Goal: Task Accomplishment & Management: Manage account settings

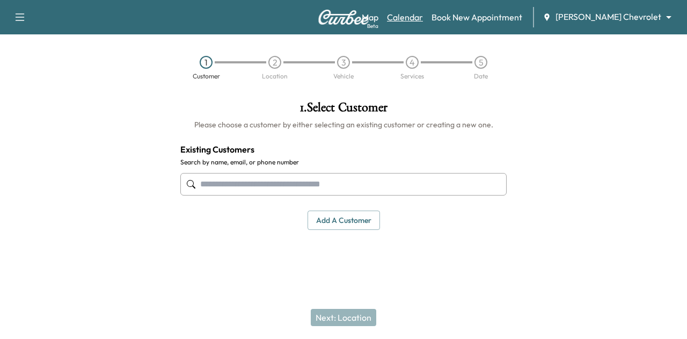
click at [423, 19] on link "Calendar" at bounding box center [405, 17] width 36 height 13
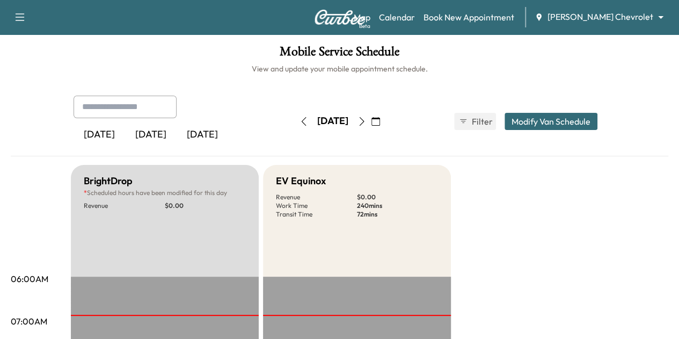
click at [300, 123] on icon "button" at bounding box center [304, 121] width 9 height 9
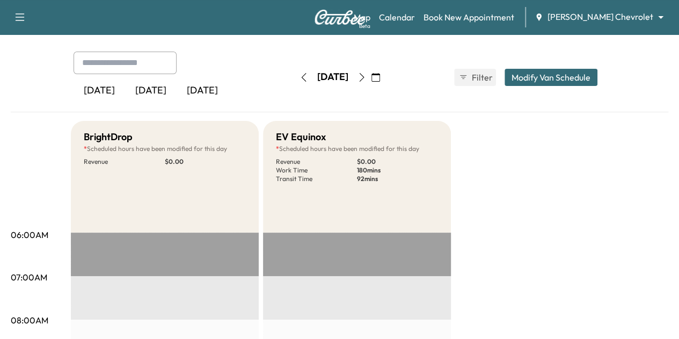
click at [371, 72] on button "button" at bounding box center [362, 77] width 18 height 17
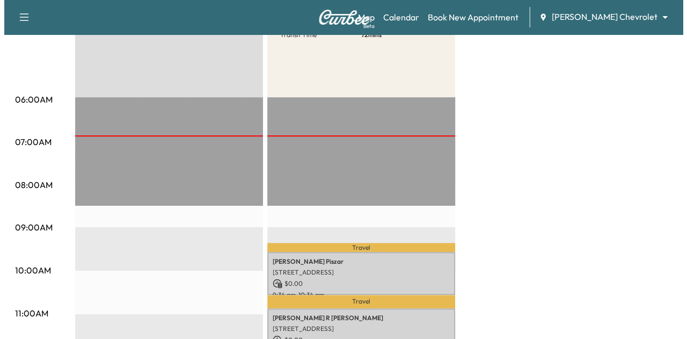
scroll to position [224, 0]
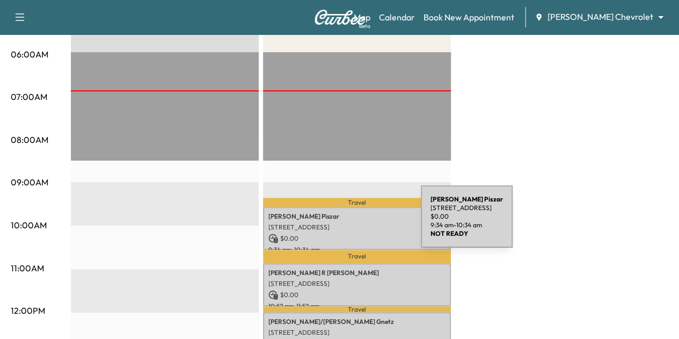
click at [340, 223] on p "6381 Highland Hills Curve S, Cottage Grove, MN 55016, USA" at bounding box center [357, 227] width 177 height 9
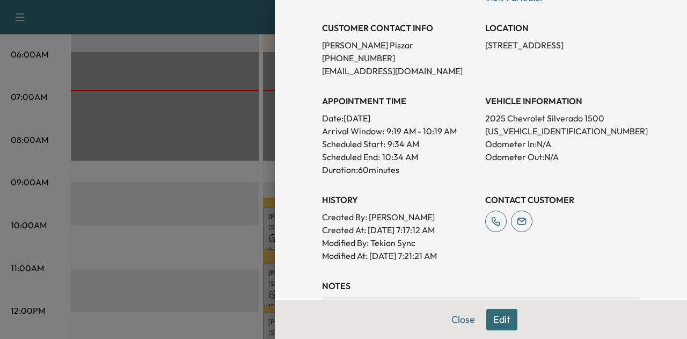
scroll to position [214, 0]
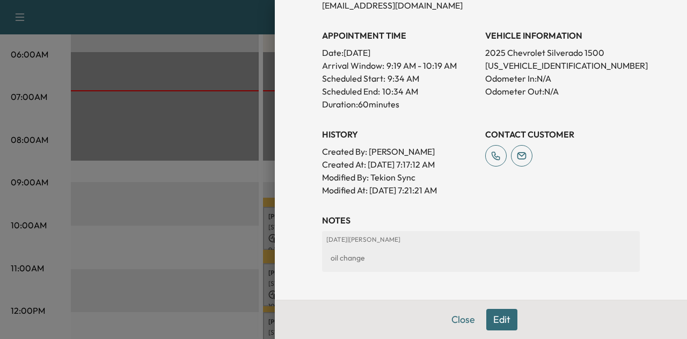
click at [487, 318] on button "Edit" at bounding box center [502, 319] width 31 height 21
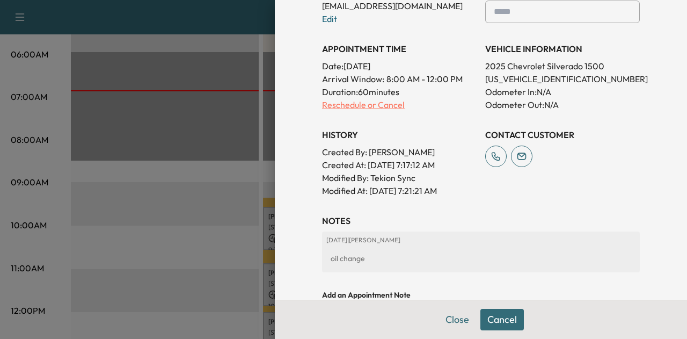
click at [374, 103] on p "Reschedule or Cancel" at bounding box center [399, 104] width 155 height 13
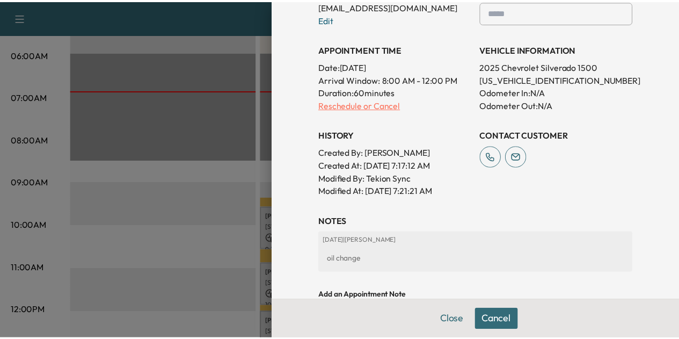
scroll to position [0, 0]
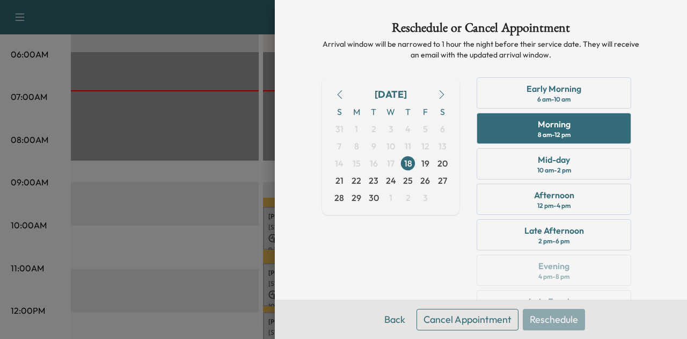
click at [456, 312] on button "Cancel Appointment" at bounding box center [468, 319] width 102 height 21
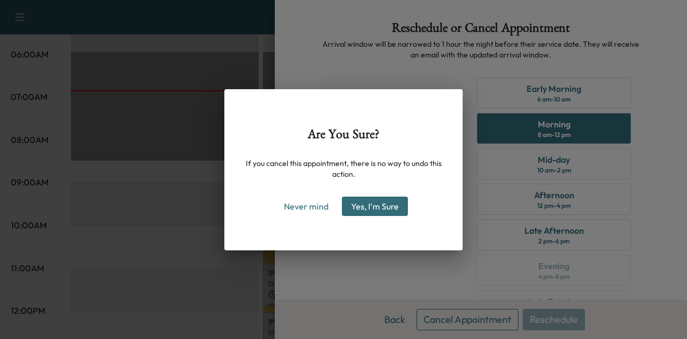
click at [376, 197] on button "Yes, I'm Sure" at bounding box center [375, 206] width 66 height 19
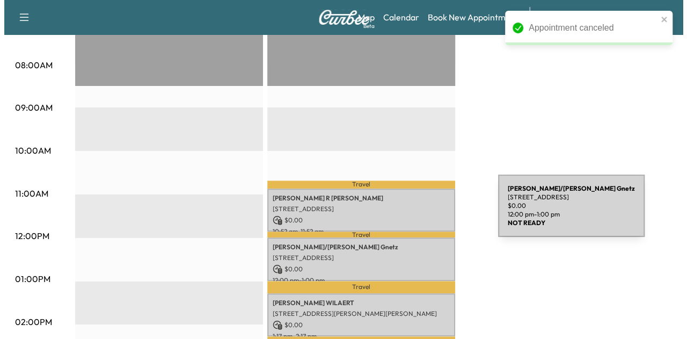
scroll to position [298, 0]
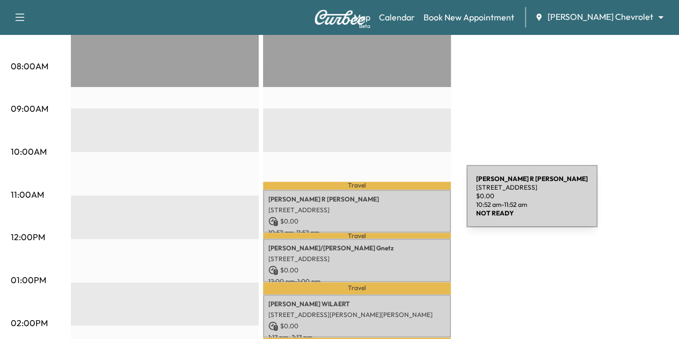
click at [386, 206] on p "[STREET_ADDRESS]" at bounding box center [357, 210] width 177 height 9
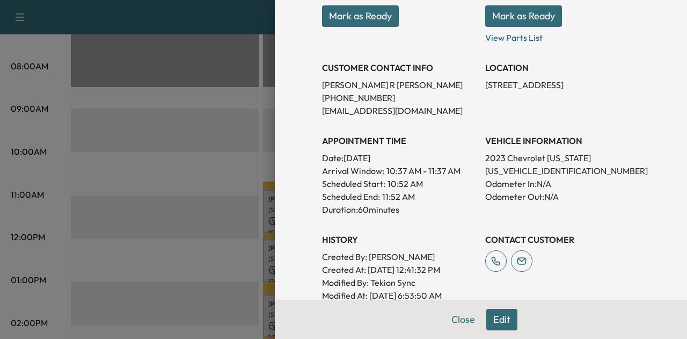
scroll to position [173, 0]
click at [497, 167] on p "1GCPTCEK4P1263792" at bounding box center [562, 170] width 155 height 13
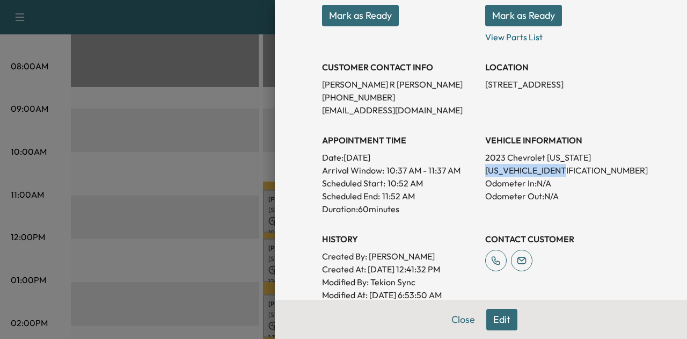
click at [497, 167] on p "1GCPTCEK4P1263792" at bounding box center [562, 170] width 155 height 13
copy p "1GCPTCEK4P1263792"
click at [530, 172] on p "1GCPTCEK4P1263792" at bounding box center [562, 170] width 155 height 13
copy p "1GCPTCEK4P1263792"
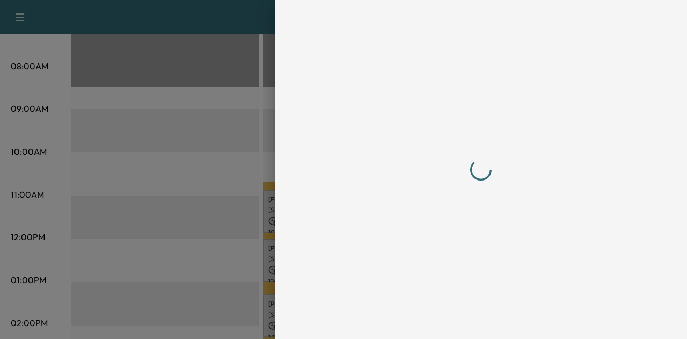
scroll to position [0, 0]
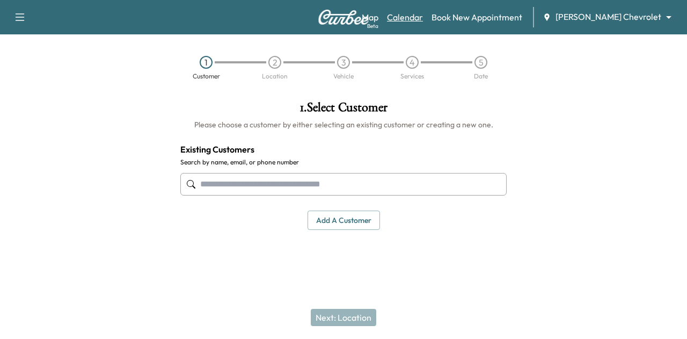
click at [423, 16] on link "Calendar" at bounding box center [405, 17] width 36 height 13
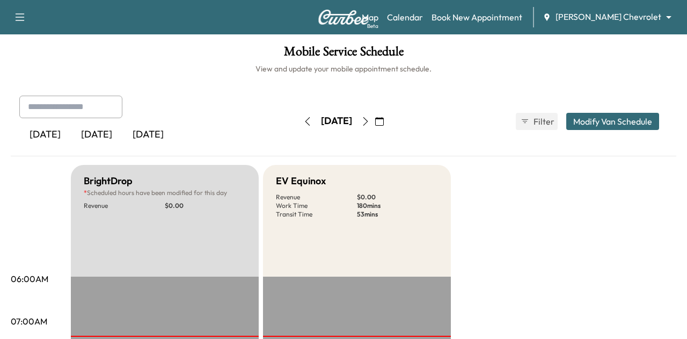
click at [617, 15] on body "Support Log Out Map Beta Calendar Book New Appointment [PERSON_NAME] Chevrolet …" at bounding box center [343, 169] width 687 height 339
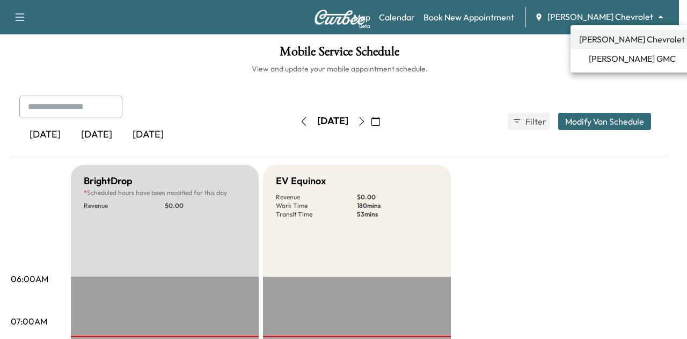
click at [619, 58] on span "[PERSON_NAME] GMC" at bounding box center [632, 58] width 87 height 13
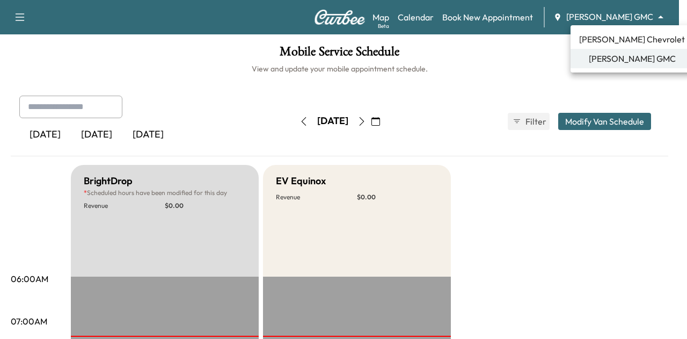
click at [632, 17] on body "Support Log Out Map Beta Calendar Book New Appointment [PERSON_NAME] GMC ******…" at bounding box center [343, 169] width 687 height 339
click at [625, 33] on span "[PERSON_NAME] Chevrolet" at bounding box center [632, 39] width 106 height 13
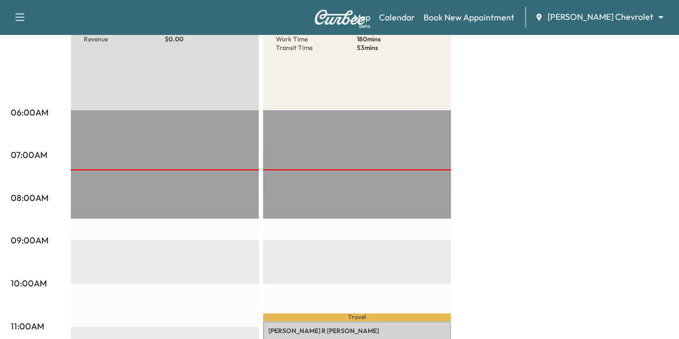
scroll to position [167, 0]
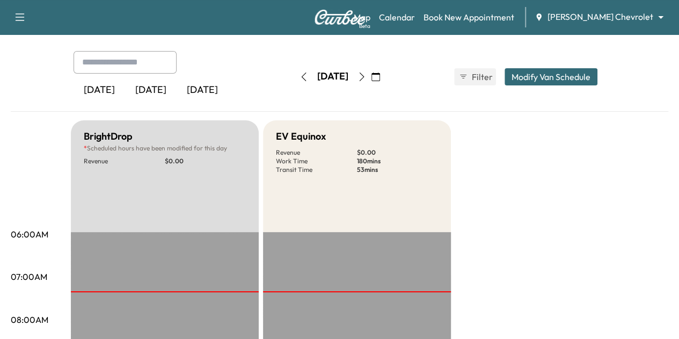
click at [366, 77] on icon "button" at bounding box center [362, 77] width 9 height 9
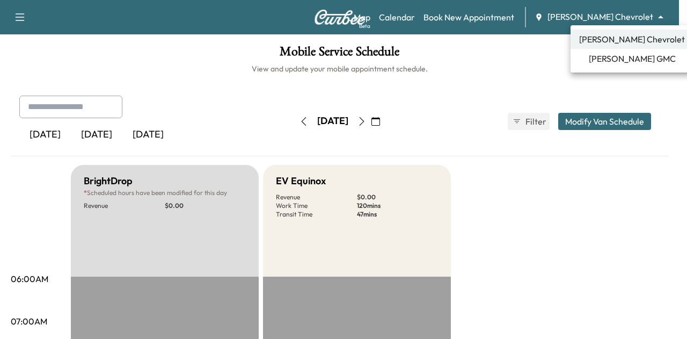
click at [613, 16] on body "Support Log Out Map Beta Calendar Book New Appointment [PERSON_NAME] Chevrolet …" at bounding box center [343, 169] width 687 height 339
click at [616, 65] on li "[PERSON_NAME] GMC" at bounding box center [632, 58] width 123 height 19
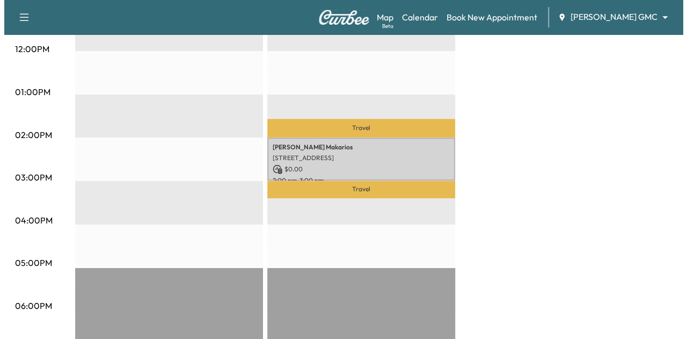
scroll to position [488, 0]
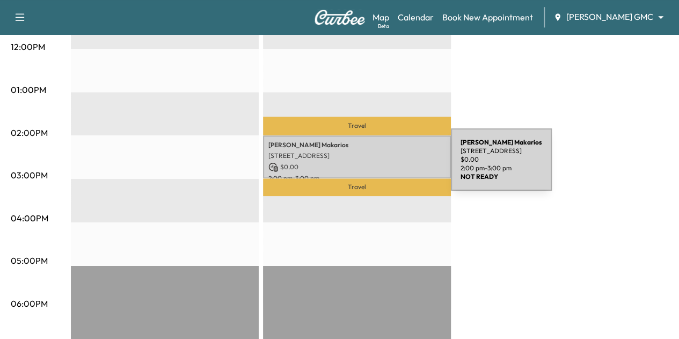
click at [371, 166] on p "$ 0.00" at bounding box center [357, 167] width 177 height 10
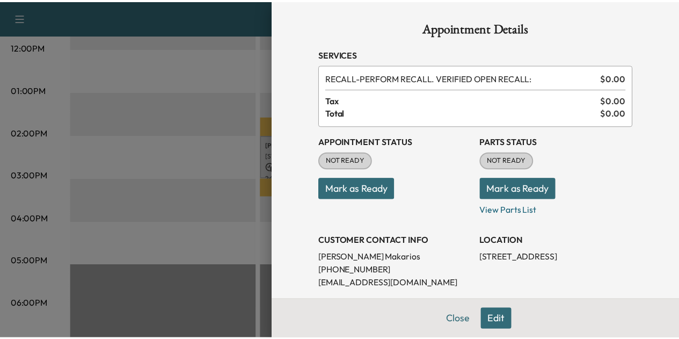
scroll to position [117, 0]
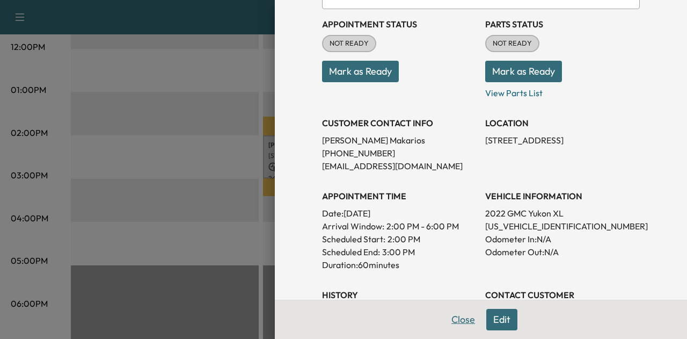
click at [455, 320] on button "Close" at bounding box center [464, 319] width 38 height 21
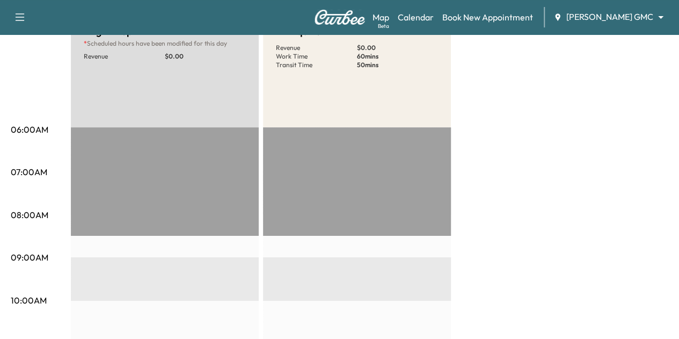
scroll to position [0, 0]
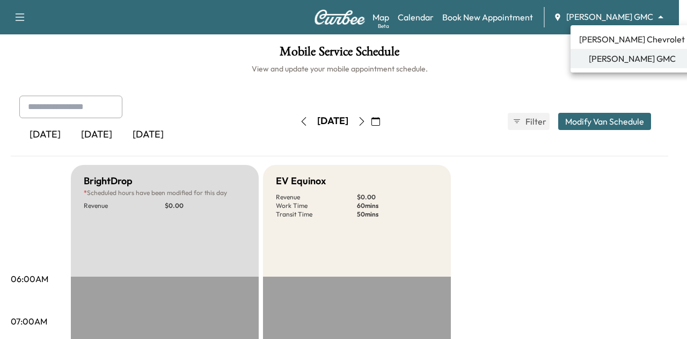
click at [625, 14] on body "Support Log Out Map Beta Calendar Book New Appointment [PERSON_NAME] GMC ******…" at bounding box center [343, 169] width 687 height 339
click at [539, 176] on div at bounding box center [343, 169] width 687 height 339
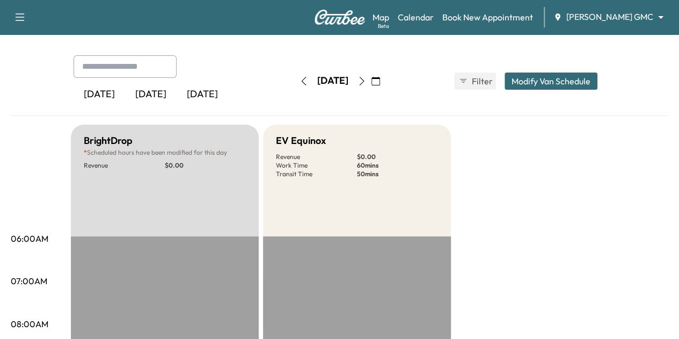
scroll to position [39, 0]
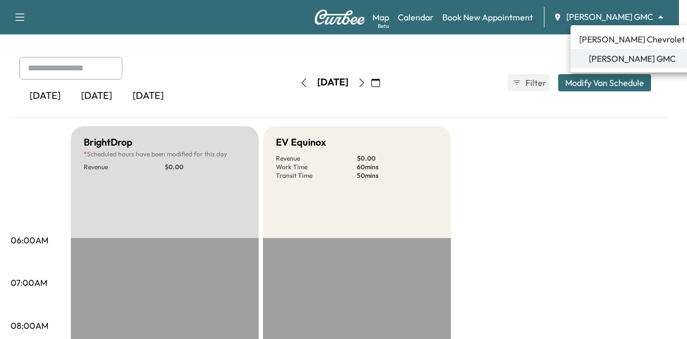
click at [620, 11] on body "Support Log Out Map Beta Calendar Book New Appointment [PERSON_NAME] GMC ******…" at bounding box center [343, 130] width 687 height 339
click at [613, 45] on ul "[PERSON_NAME] Chevrolet [PERSON_NAME] GMC" at bounding box center [632, 48] width 123 height 47
click at [613, 45] on span "[PERSON_NAME] Chevrolet" at bounding box center [632, 39] width 106 height 13
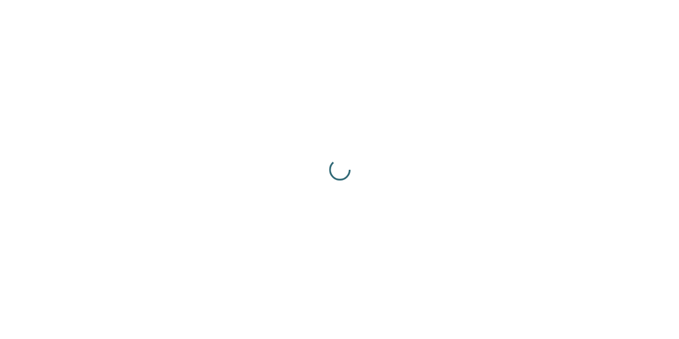
scroll to position [0, 0]
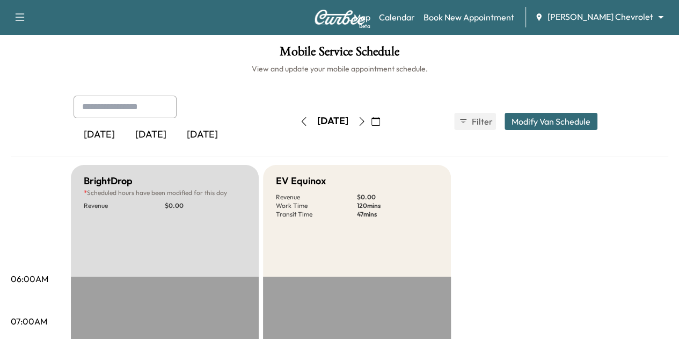
click at [579, 118] on button "Modify Van Schedule" at bounding box center [551, 121] width 93 height 17
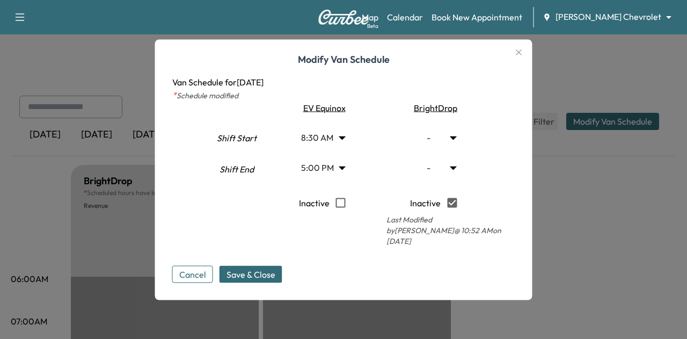
click at [344, 140] on body "Support Log Out Map Beta Calendar Book New Appointment [PERSON_NAME] Chevrolet …" at bounding box center [343, 169] width 687 height 339
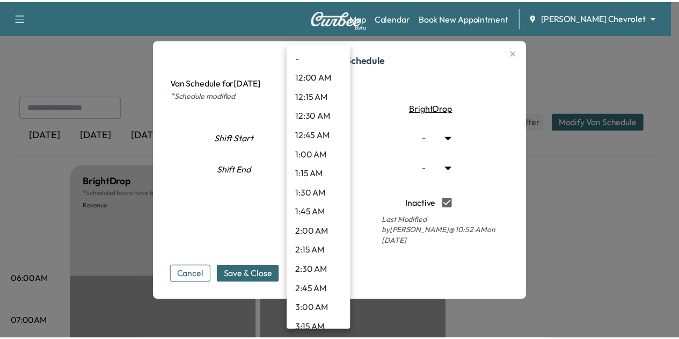
scroll to position [547, 0]
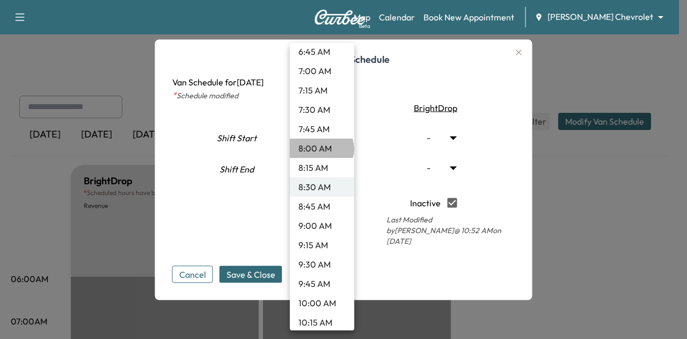
click at [321, 148] on li "8:00 AM" at bounding box center [322, 148] width 64 height 19
type input "*"
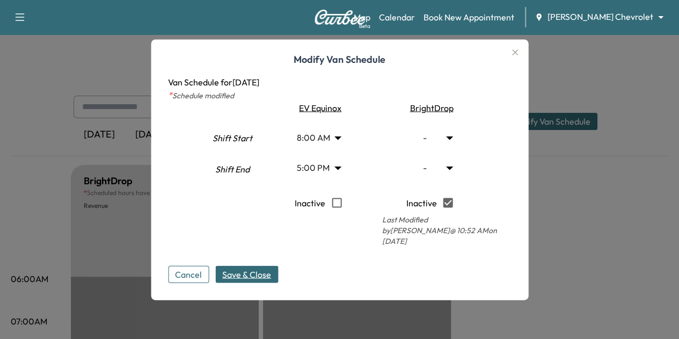
click at [264, 265] on button "Save & Close" at bounding box center [246, 273] width 63 height 17
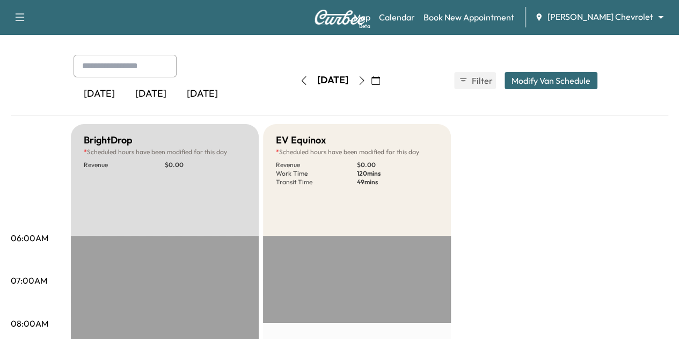
scroll to position [27, 0]
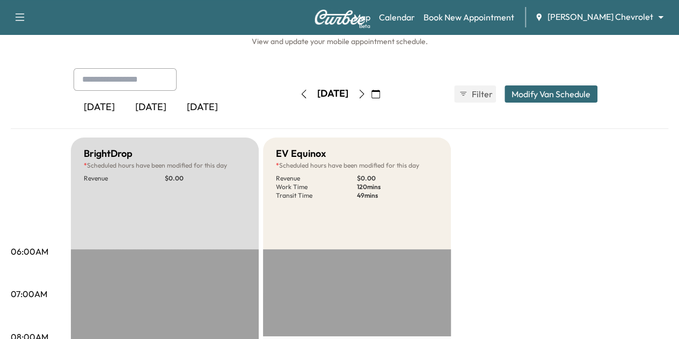
click at [295, 95] on div "[DATE]" at bounding box center [333, 93] width 76 height 17
click at [300, 93] on icon "button" at bounding box center [304, 94] width 9 height 9
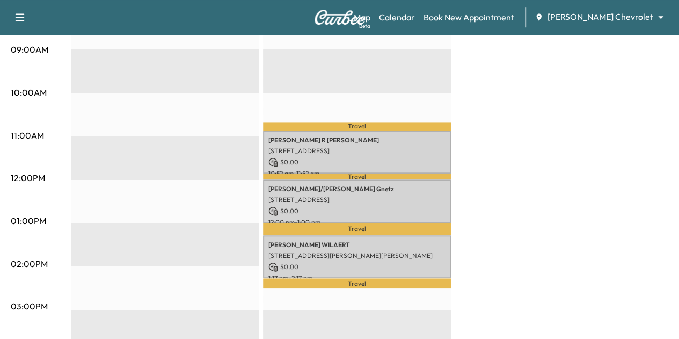
scroll to position [358, 0]
